Goal: Task Accomplishment & Management: Manage account settings

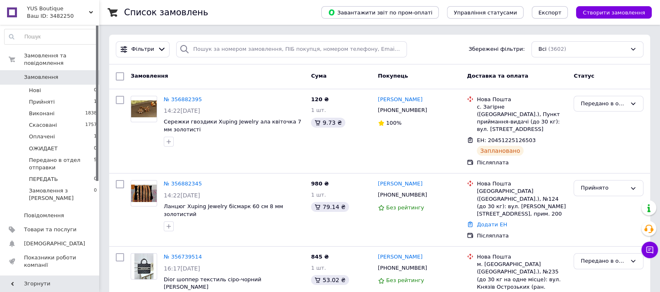
scroll to position [507, 0]
click at [185, 181] on link "№ 356882345" at bounding box center [183, 184] width 38 height 6
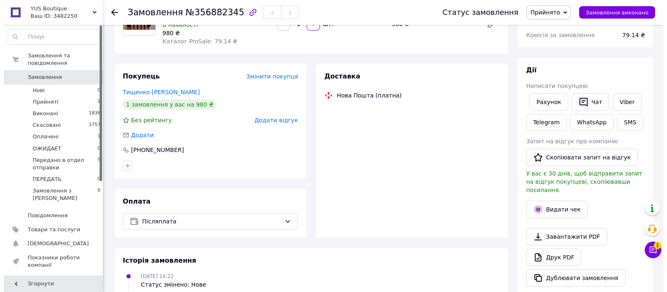
scroll to position [103, 0]
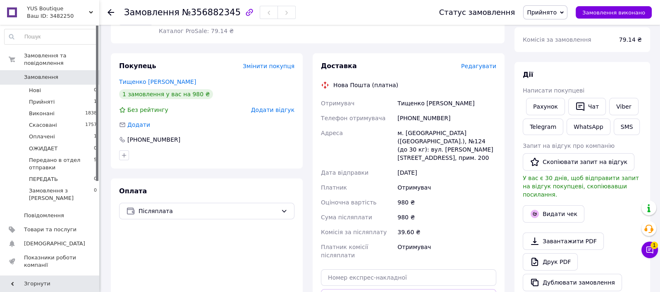
click at [277, 64] on span "Змінити покупця" at bounding box center [269, 66] width 52 height 7
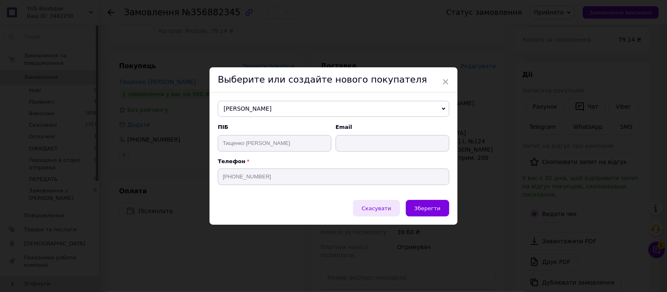
click at [378, 212] on span "Скасувати" at bounding box center [376, 208] width 29 height 6
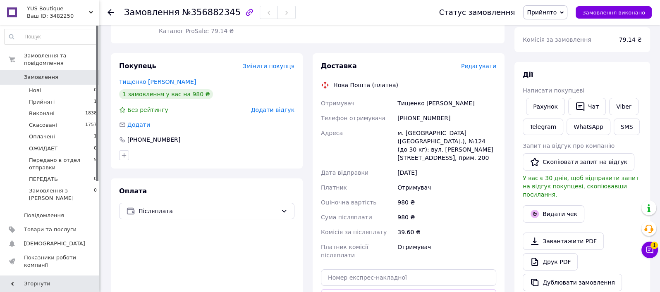
click at [285, 67] on span "Змінити покупця" at bounding box center [269, 66] width 52 height 7
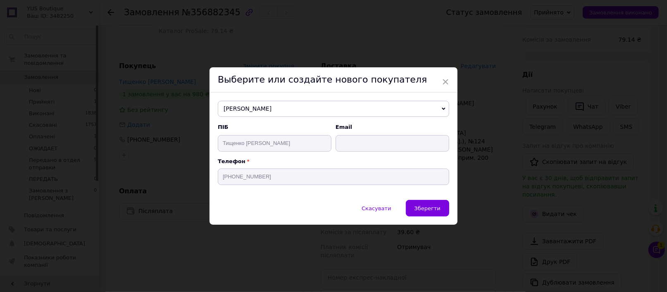
click at [296, 103] on span "[PERSON_NAME]" at bounding box center [334, 109] width 232 height 17
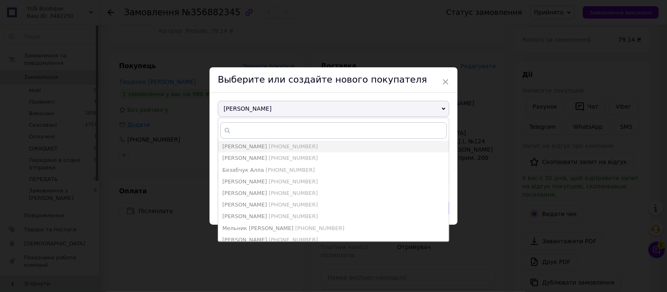
click at [161, 128] on div "× Выберите или создайте нового покупателя [PERSON_NAME] [PERSON_NAME] [PHONE_NU…" at bounding box center [333, 146] width 667 height 292
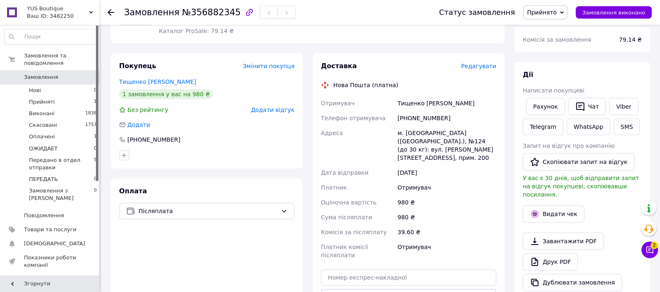
type textarea "д"
click at [475, 65] on span "Редагувати" at bounding box center [478, 66] width 35 height 7
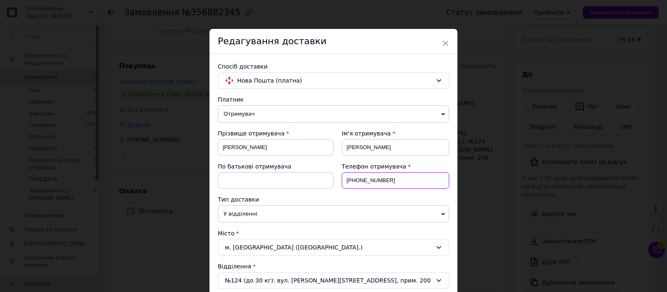
drag, startPoint x: 394, startPoint y: 179, endPoint x: 332, endPoint y: 183, distance: 62.1
click at [332, 183] on div "Прізвище отримувача [PERSON_NAME] Ім'я отримувача [PERSON_NAME] батькові отриму…" at bounding box center [334, 162] width 232 height 66
paste input "58867777"
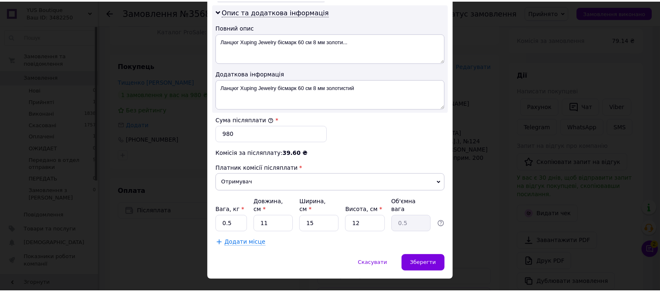
scroll to position [437, 0]
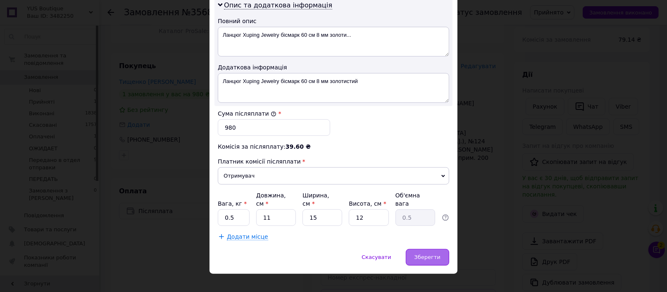
type input "[PHONE_NUMBER]"
click at [415, 249] on div "Зберегти" at bounding box center [427, 257] width 43 height 17
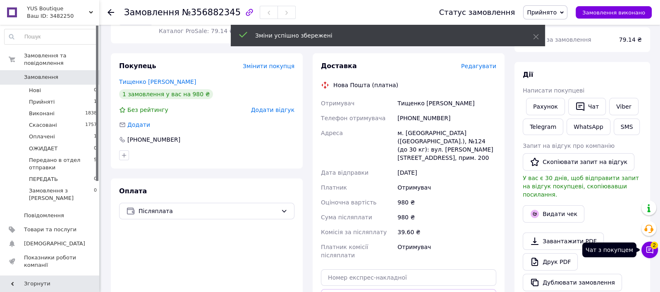
click at [648, 246] on icon at bounding box center [649, 250] width 8 height 8
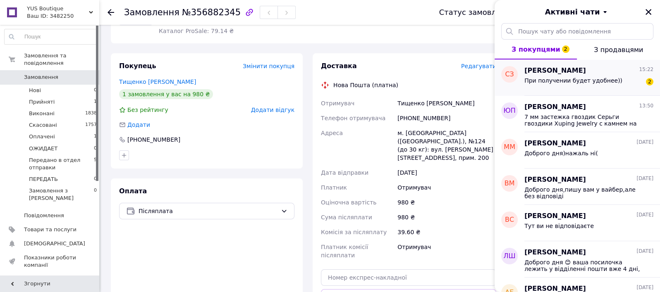
click at [545, 76] on div "При получении будет удобнее)) 2" at bounding box center [588, 82] width 129 height 13
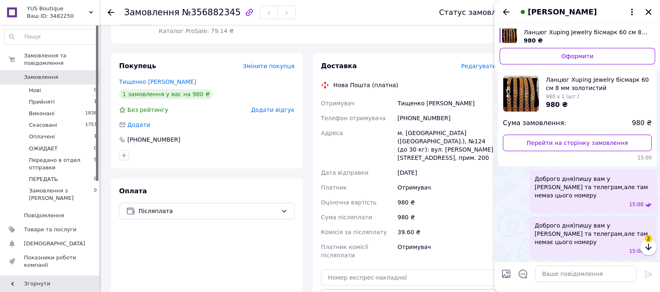
scroll to position [381, 0]
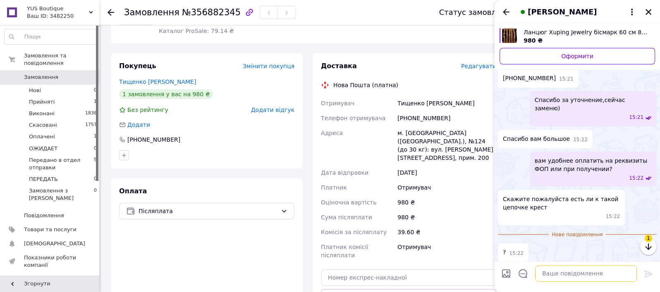
click at [562, 274] on textarea at bounding box center [586, 274] width 102 height 17
type textarea "Минутку,посмотрю и напишу вам"
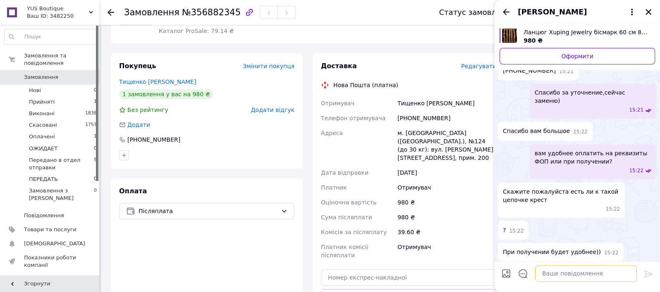
scroll to position [0, 0]
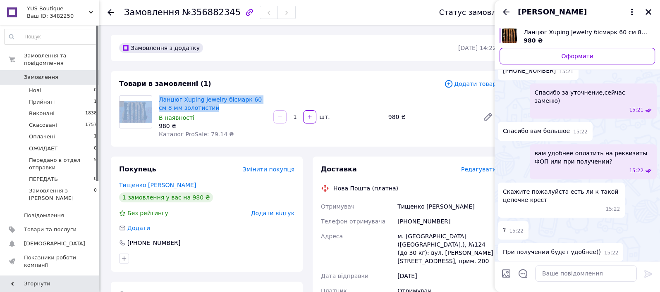
drag, startPoint x: 211, startPoint y: 108, endPoint x: 154, endPoint y: 101, distance: 57.1
click at [154, 101] on div "Ланцюг Xuping Jewelry бісмарк 60 см 8 мм золотистий В наявності 980 ₴ Каталог P…" at bounding box center [308, 117] width 384 height 43
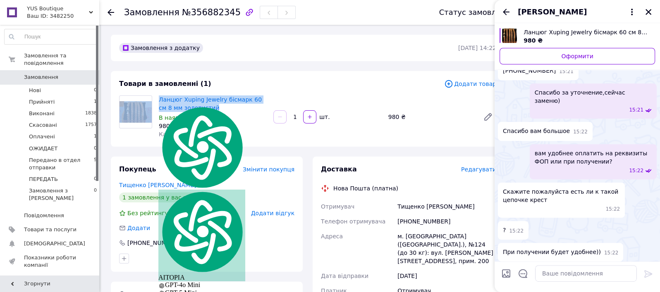
click at [274, 83] on div "Товари в замовленні (1)" at bounding box center [281, 84] width 325 height 10
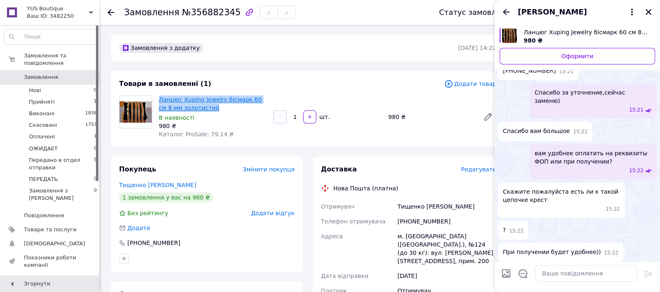
drag, startPoint x: 201, startPoint y: 110, endPoint x: 160, endPoint y: 101, distance: 42.3
click at [160, 101] on span "Ланцюг Xuping Jewelry бісмарк 60 см 8 мм золотистий" at bounding box center [213, 104] width 108 height 17
copy link "Ланцюг Xuping Jewelry бісмарк 60 см 8 мм золотистий"
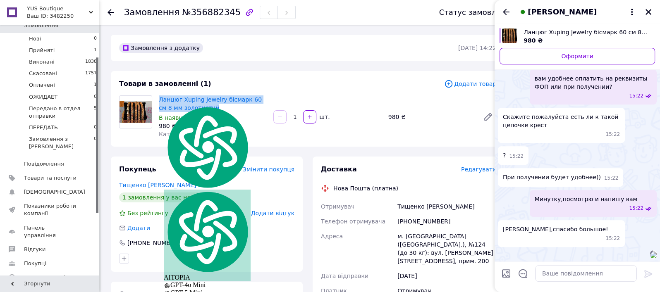
scroll to position [516, 0]
click at [647, 13] on icon "Закрити" at bounding box center [648, 12] width 6 height 6
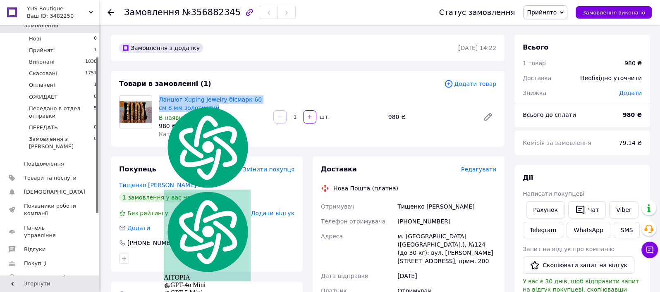
click at [655, 254] on button "Чат з покупцем" at bounding box center [649, 250] width 17 height 17
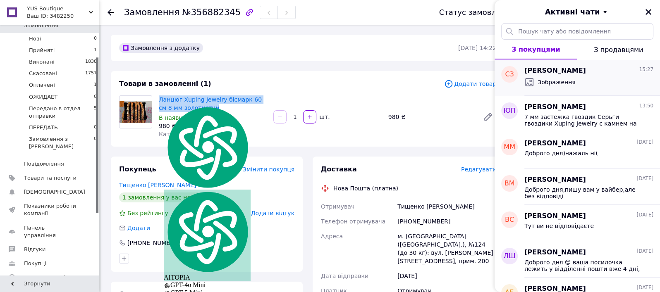
click at [592, 86] on div "Зображення" at bounding box center [588, 82] width 129 height 13
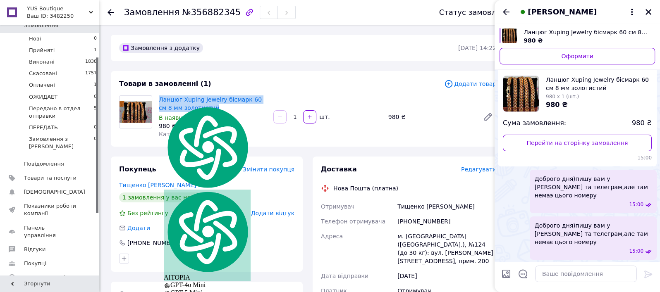
scroll to position [486, 0]
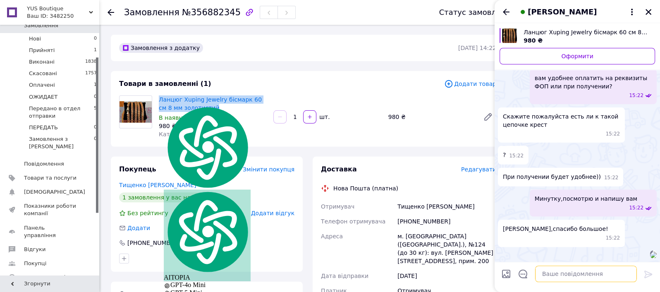
click at [568, 267] on textarea at bounding box center [586, 274] width 102 height 17
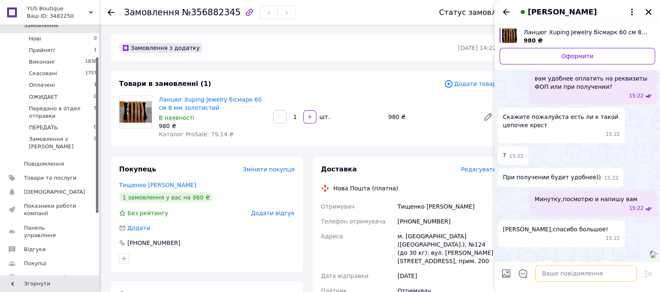
scroll to position [516, 0]
type textarea "255 грн"
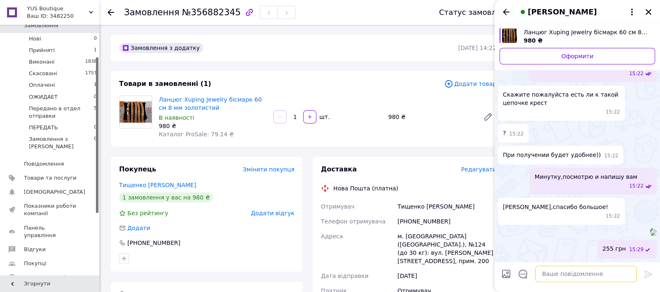
scroll to position [538, 0]
type textarea "5 см размер"
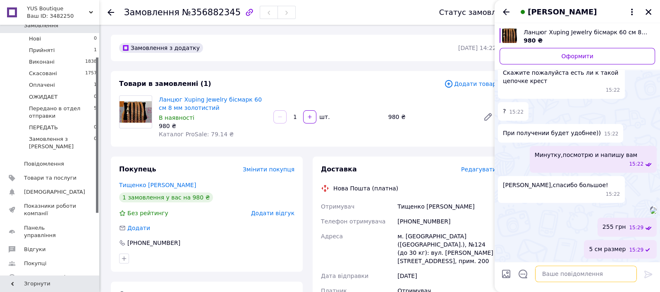
scroll to position [560, 0]
click at [650, 10] on icon "Закрити" at bounding box center [648, 12] width 6 height 6
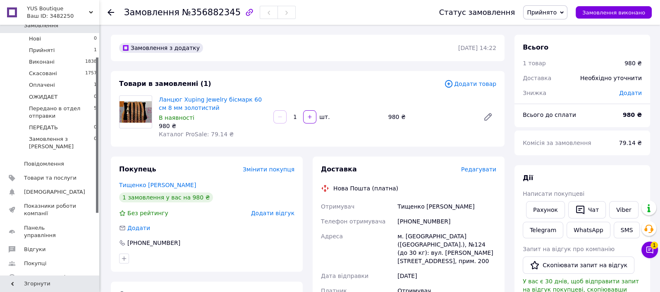
click at [112, 14] on icon at bounding box center [110, 12] width 7 height 7
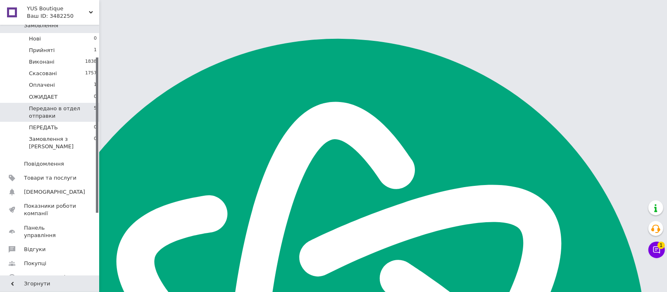
click at [87, 105] on span "Передано в отдел отправки" at bounding box center [61, 112] width 65 height 15
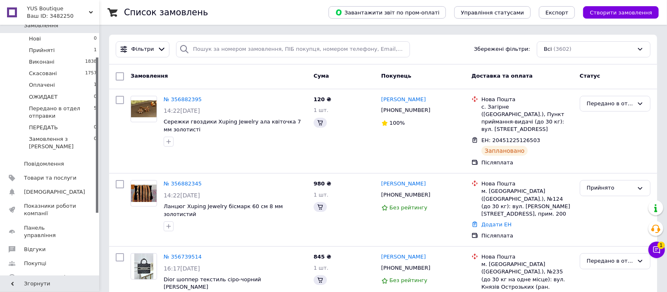
click at [654, 255] on button "Чат з покупцем 1" at bounding box center [657, 250] width 17 height 17
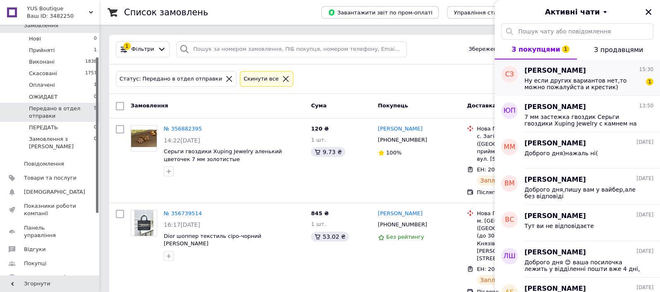
click at [598, 88] on span "Ну если других вариантов нет,то можно пожалуйста и крестик)" at bounding box center [582, 83] width 117 height 13
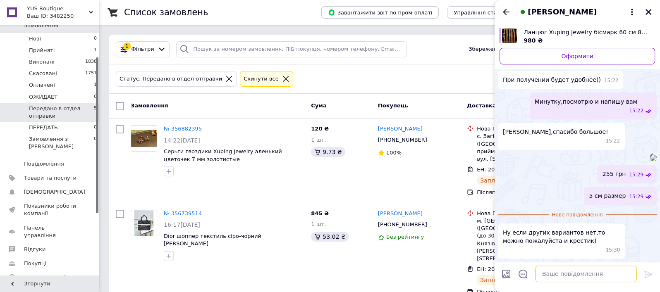
click at [578, 270] on textarea at bounding box center [586, 274] width 102 height 17
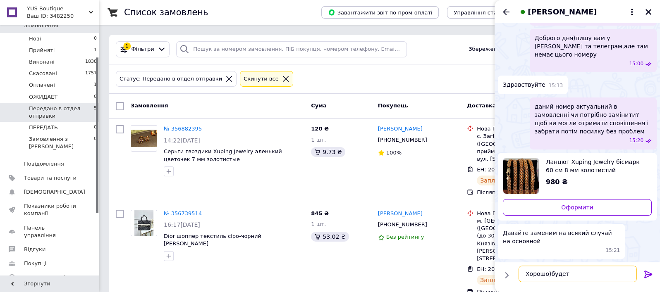
scroll to position [200, 0]
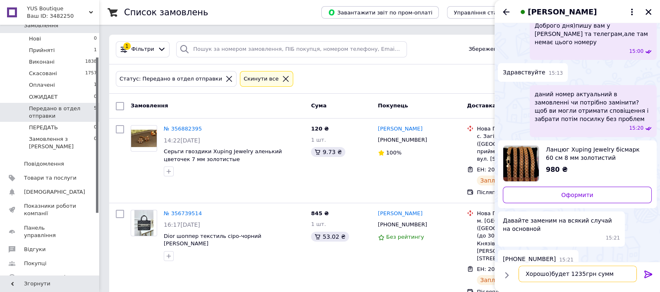
type textarea "Хорошо)будет 1235грн сумма"
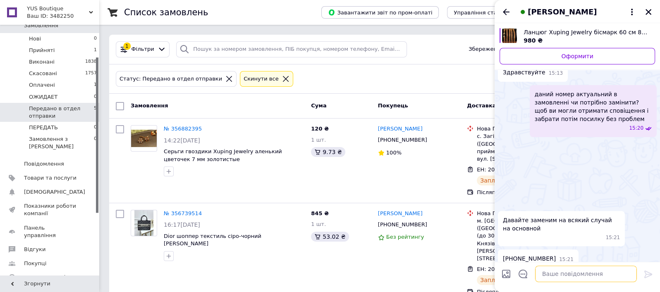
scroll to position [642, 0]
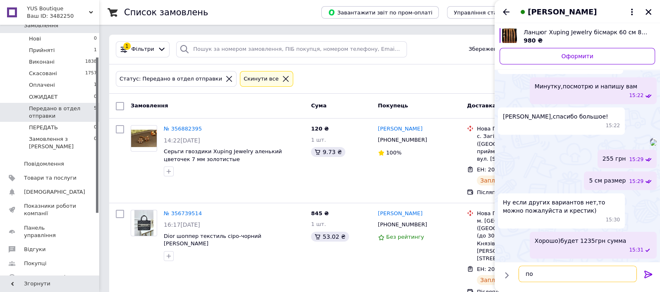
type textarea "п"
click at [645, 8] on icon "Закрити" at bounding box center [648, 11] width 7 height 7
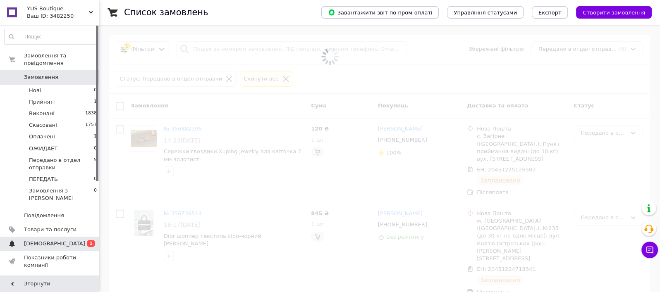
scroll to position [507, 0]
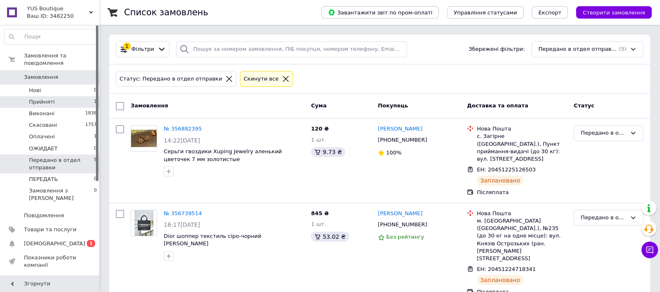
click at [76, 96] on li "Прийняті 1" at bounding box center [51, 102] width 102 height 12
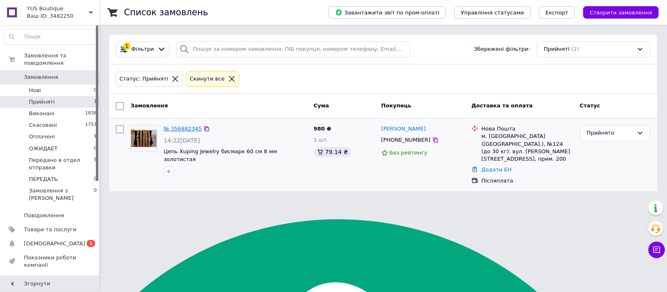
click at [173, 128] on link "№ 356882345" at bounding box center [183, 129] width 38 height 6
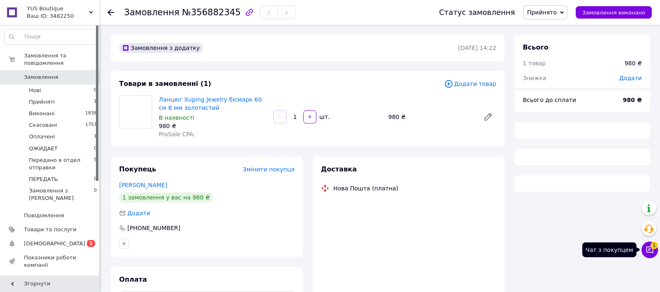
click at [648, 251] on icon at bounding box center [649, 250] width 8 height 8
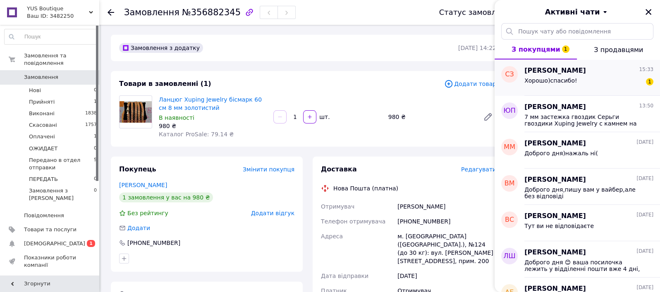
click at [594, 73] on div "Станислав Загурский 15:33" at bounding box center [588, 71] width 129 height 10
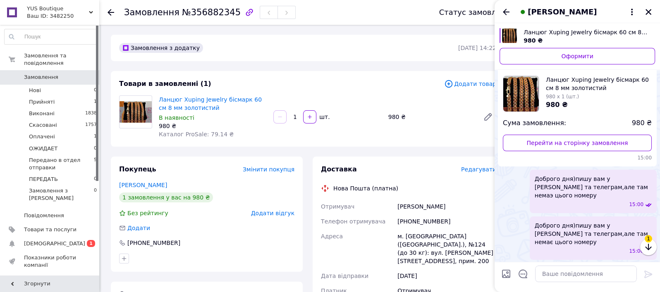
scroll to position [657, 0]
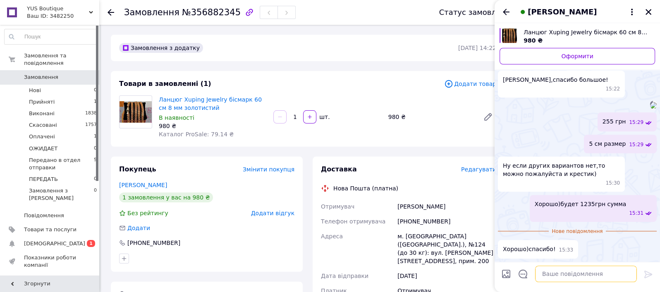
click at [547, 280] on textarea at bounding box center [586, 274] width 102 height 17
type textarea "И вам спасибо)"
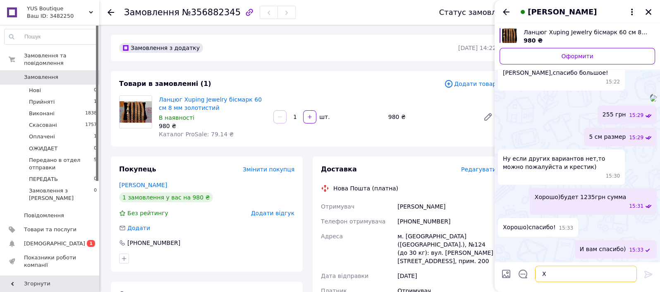
scroll to position [664, 0]
type textarea "Хорошего дня)"
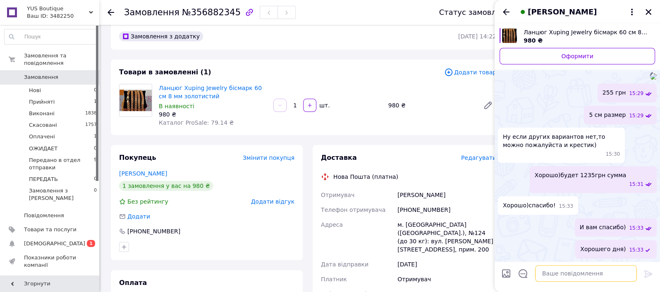
scroll to position [0, 0]
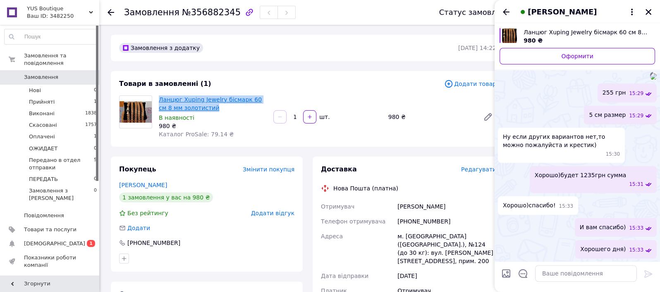
drag, startPoint x: 191, startPoint y: 107, endPoint x: 160, endPoint y: 98, distance: 33.2
type textarea "Ланцюг Xuping Jewelry бісмарк 60 см 8 мм золотистий"
click at [160, 98] on span "Ланцюг Xuping Jewelry бісмарк 60 см 8 мм золотистий" at bounding box center [213, 104] width 108 height 17
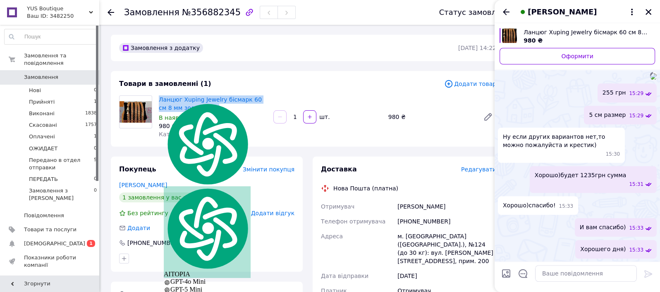
copy link "Ланцюг Xuping Jewelry бісмарк 60 см 8 мм золотистий"
click at [415, 207] on div "Тищенко [PERSON_NAME]" at bounding box center [447, 206] width 102 height 15
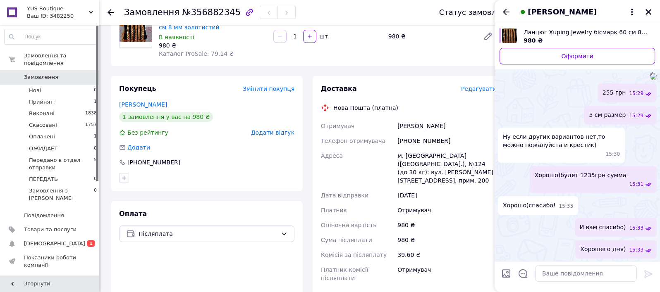
scroll to position [103, 0]
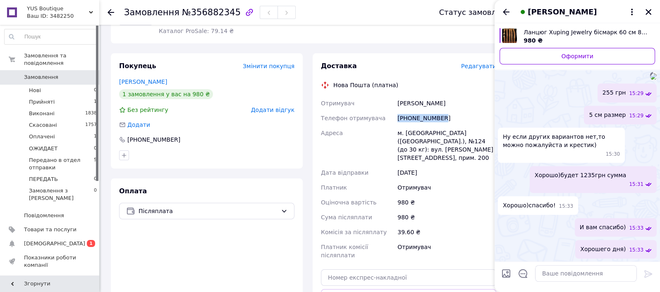
drag, startPoint x: 415, startPoint y: 117, endPoint x: 396, endPoint y: 116, distance: 19.1
click at [396, 116] on div "[PHONE_NUMBER]" at bounding box center [447, 118] width 102 height 15
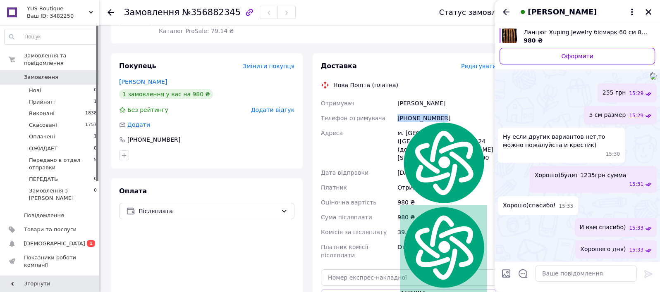
copy div "[PHONE_NUMBER]"
drag, startPoint x: 447, startPoint y: 104, endPoint x: 424, endPoint y: 105, distance: 22.4
click at [424, 105] on div "Тищенко [PERSON_NAME]" at bounding box center [447, 103] width 102 height 15
copy div "[PERSON_NAME]"
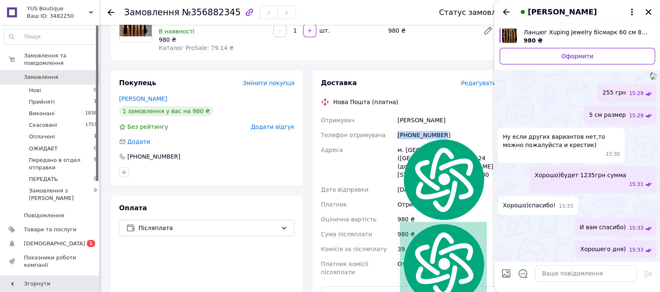
scroll to position [52, 0]
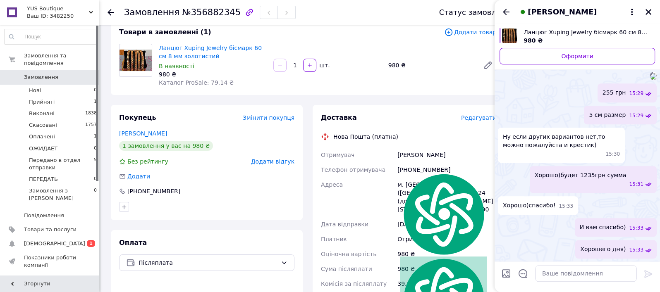
click at [388, 232] on div "Платник" at bounding box center [357, 239] width 76 height 15
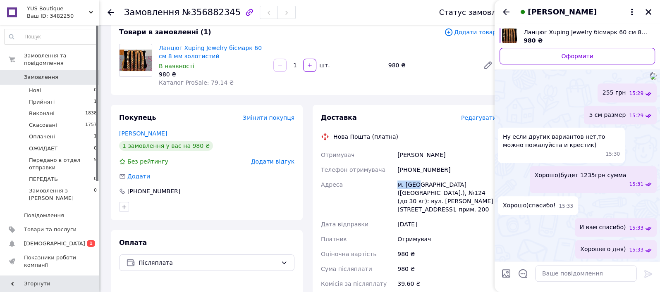
drag, startPoint x: 415, startPoint y: 186, endPoint x: 398, endPoint y: 184, distance: 17.1
click at [398, 184] on div "м. [GEOGRAPHIC_DATA] ([GEOGRAPHIC_DATA].), №124 (до 30 кг): вул. [PERSON_NAME][…" at bounding box center [447, 197] width 102 height 40
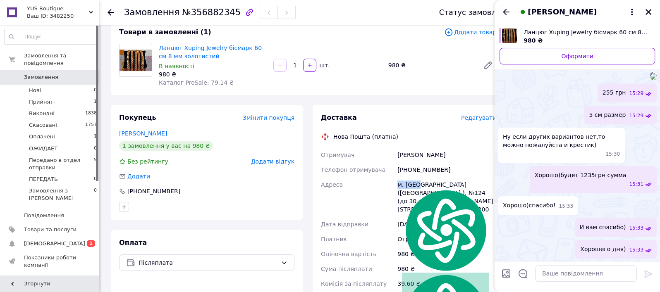
copy div "м. Київ"
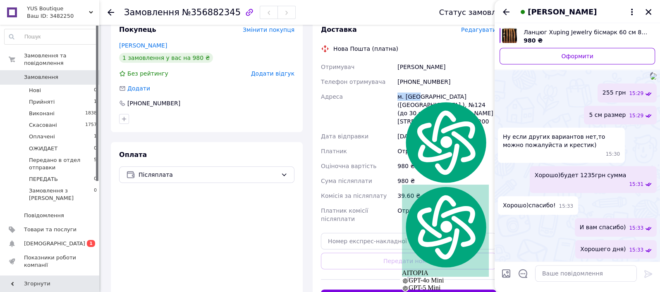
scroll to position [155, 0]
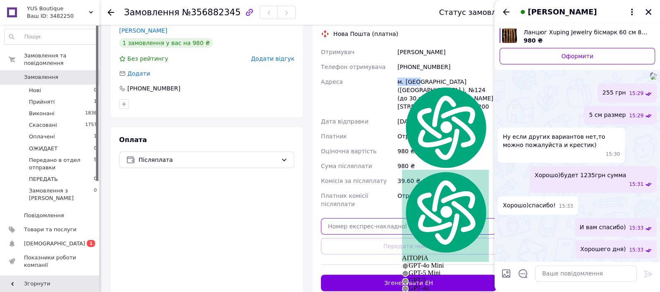
click at [389, 218] on input "text" at bounding box center [408, 226] width 175 height 17
paste input "20451225171304"
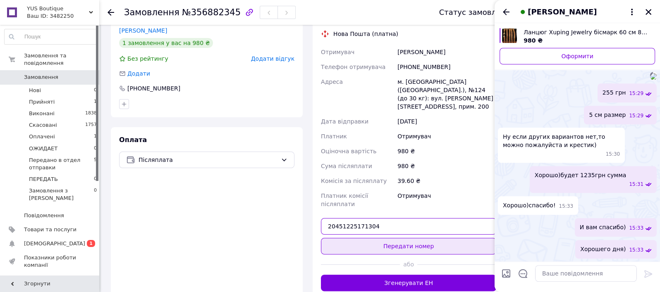
type input "20451225171304"
click at [403, 238] on button "Передати номер" at bounding box center [408, 246] width 175 height 17
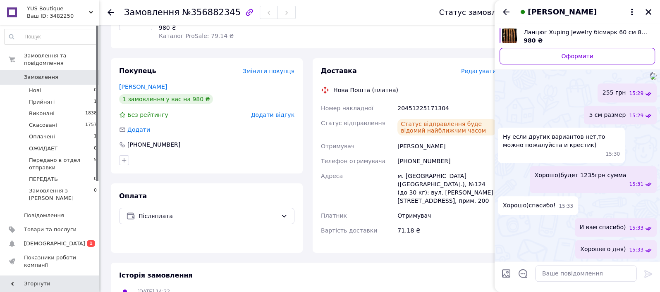
scroll to position [52, 0]
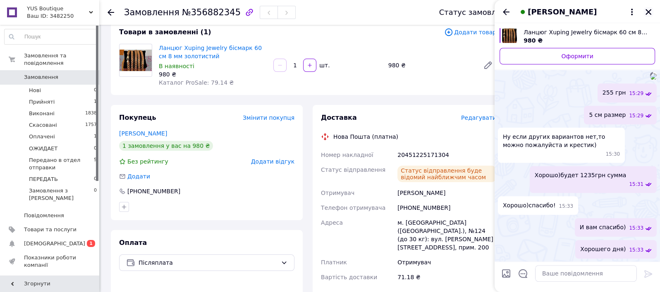
click at [647, 11] on icon "Закрити" at bounding box center [648, 11] width 7 height 7
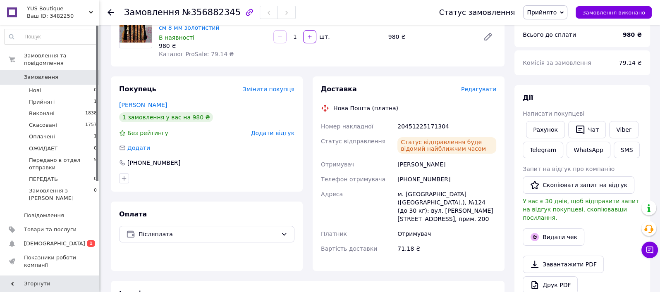
scroll to position [0, 0]
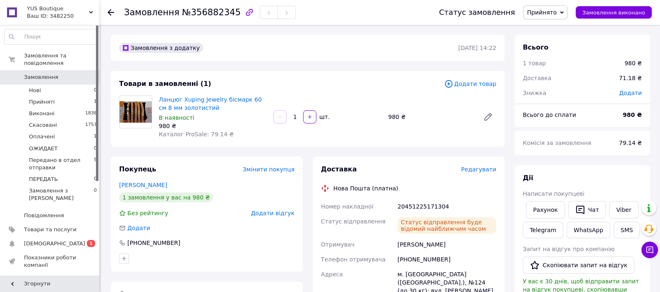
click at [566, 8] on span "Прийнято" at bounding box center [545, 12] width 44 height 14
click at [552, 77] on li "Передано в отдел отправки" at bounding box center [567, 78] width 88 height 12
drag, startPoint x: 171, startPoint y: 181, endPoint x: 110, endPoint y: 156, distance: 66.4
click at [120, 183] on div "Тищенко [PERSON_NAME]" at bounding box center [206, 185] width 175 height 8
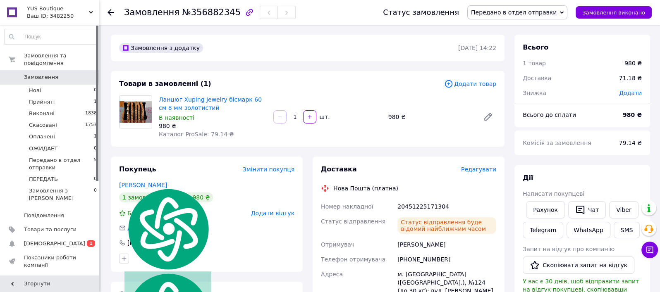
copy link "Тищенко [PERSON_NAME]"
drag, startPoint x: 444, startPoint y: 207, endPoint x: 397, endPoint y: 206, distance: 46.3
click at [397, 206] on div "20451225171304" at bounding box center [447, 206] width 102 height 15
copy div "20451225171304"
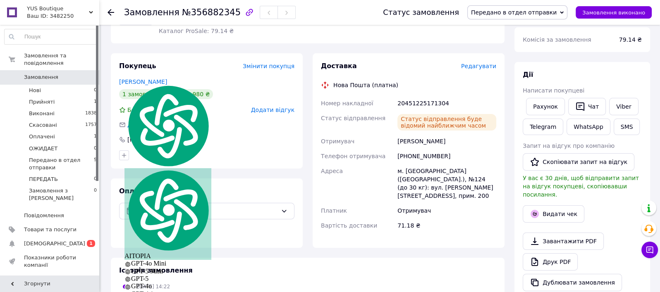
click at [259, 172] on div "Покупець Змінити покупця Тищенко Ярослав 1 замовлення у вас на 980 ₴ Без рейтин…" at bounding box center [207, 150] width 192 height 195
